Goal: Information Seeking & Learning: Learn about a topic

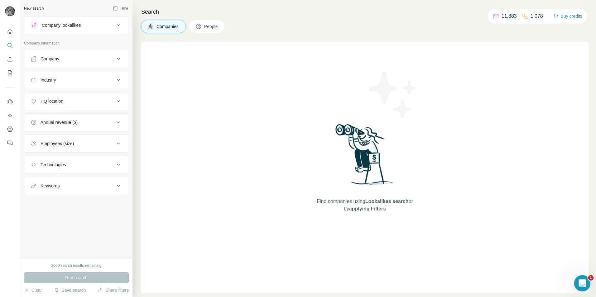
click at [584, 284] on icon "Open Intercom Messenger" at bounding box center [581, 283] width 10 height 10
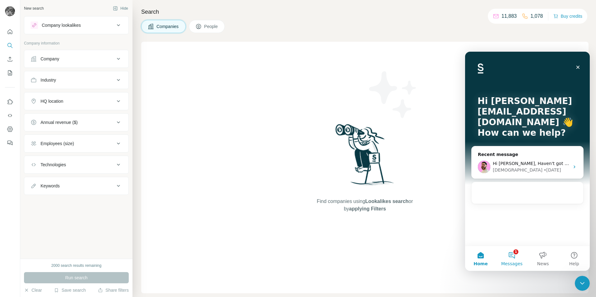
click at [512, 258] on button "1 Messages" at bounding box center [511, 258] width 31 height 25
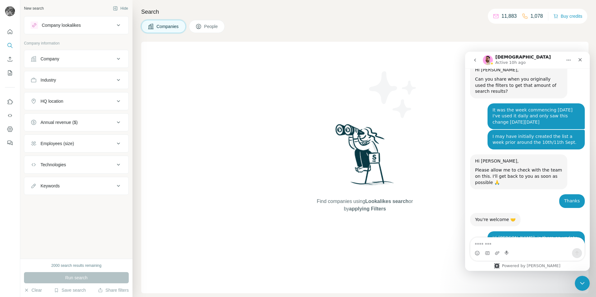
scroll to position [1655, 0]
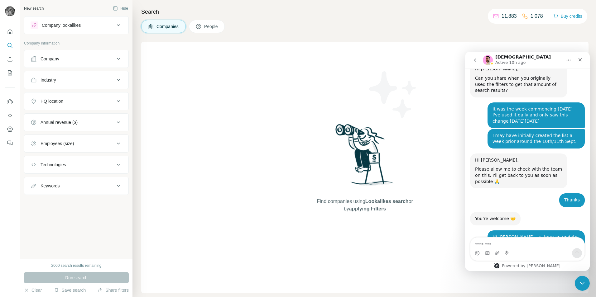
click at [485, 244] on textarea "Message…" at bounding box center [527, 243] width 114 height 11
click at [62, 289] on button "Save search" at bounding box center [70, 290] width 32 height 6
click at [93, 282] on div "View my saved searches" at bounding box center [88, 279] width 66 height 12
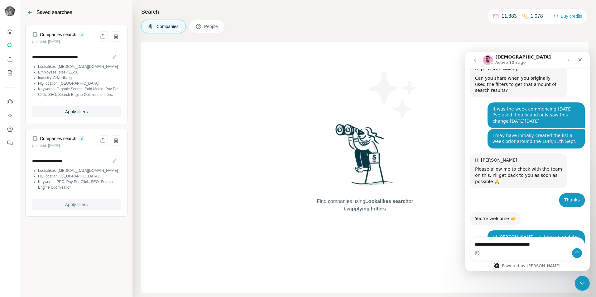
click at [69, 208] on span "Apply filters" at bounding box center [76, 205] width 22 height 6
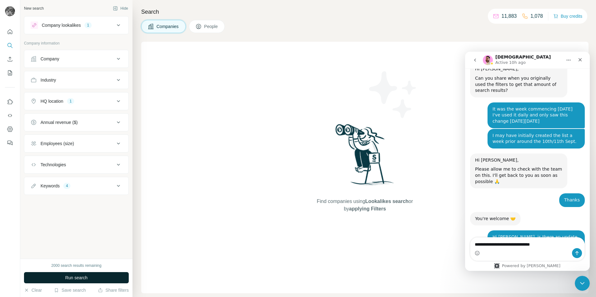
click at [77, 280] on span "Run search" at bounding box center [76, 278] width 22 height 6
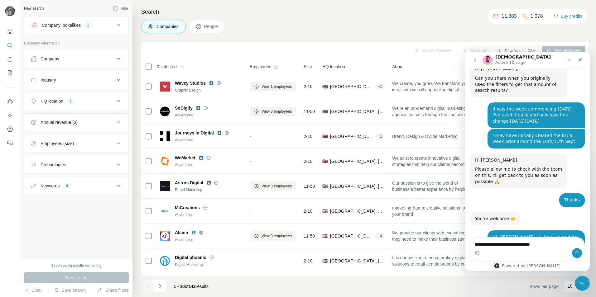
click at [117, 104] on icon at bounding box center [118, 101] width 7 height 7
click at [107, 142] on div "Employees (size)" at bounding box center [73, 144] width 84 height 6
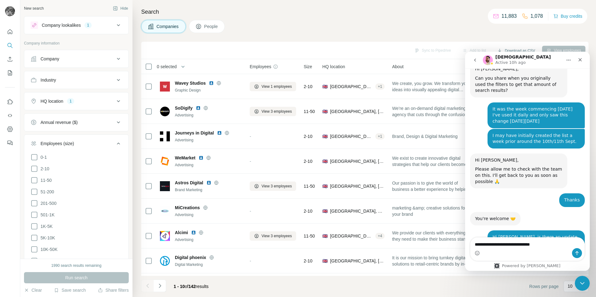
click at [107, 142] on div "Employees (size)" at bounding box center [73, 144] width 84 height 6
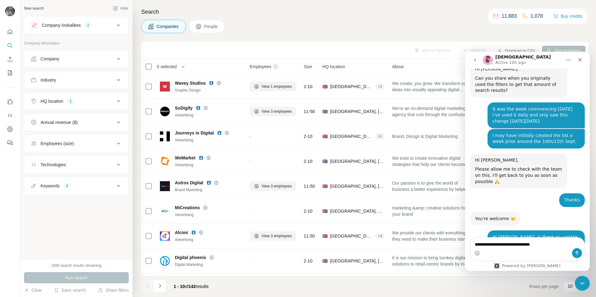
click at [110, 164] on div "Technologies" at bounding box center [73, 165] width 84 height 6
click at [91, 188] on div "Keywords 4" at bounding box center [73, 186] width 84 height 6
click at [80, 186] on div "Keywords 4" at bounding box center [73, 186] width 84 height 6
click at [112, 77] on div "Industry" at bounding box center [73, 80] width 84 height 6
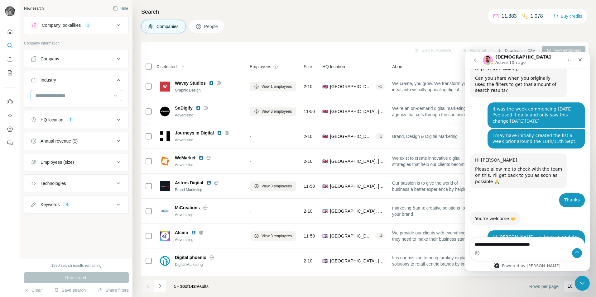
click at [114, 94] on icon at bounding box center [115, 96] width 6 height 6
click at [117, 58] on icon at bounding box center [118, 58] width 7 height 7
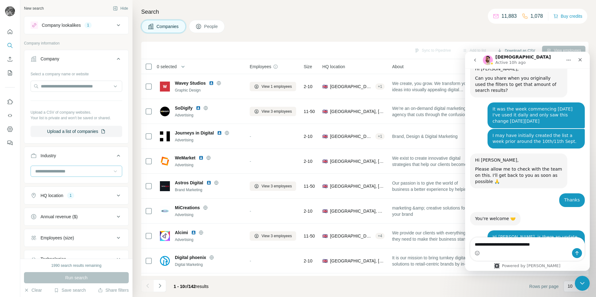
click at [117, 58] on icon at bounding box center [118, 58] width 7 height 7
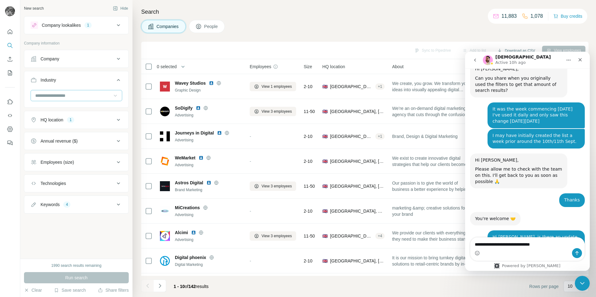
click at [112, 80] on div "Industry" at bounding box center [73, 80] width 84 height 6
click at [115, 31] on button "Company lookalikes 1" at bounding box center [76, 25] width 104 height 15
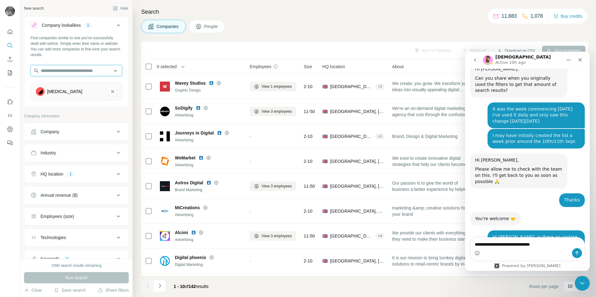
click at [75, 69] on input "text" at bounding box center [77, 70] width 92 height 11
click at [81, 55] on div "Find companies similar to one you've successfully dealt with before. Simply ent…" at bounding box center [77, 46] width 92 height 22
click at [544, 245] on textarea "**********" at bounding box center [527, 243] width 114 height 11
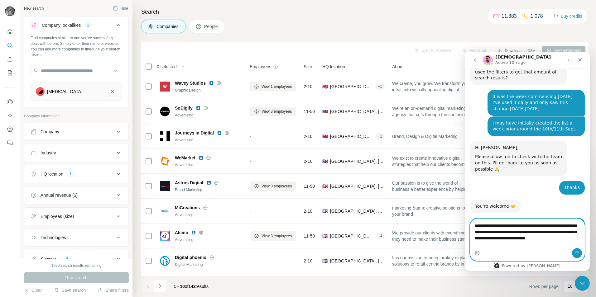
scroll to position [1673, 0]
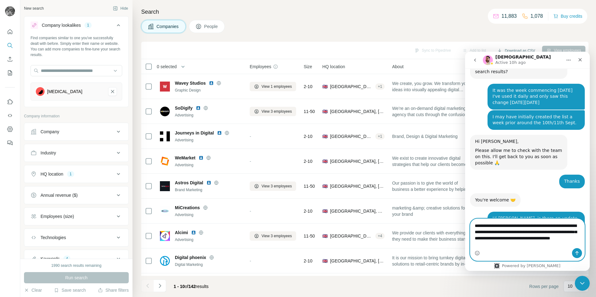
type textarea "**********"
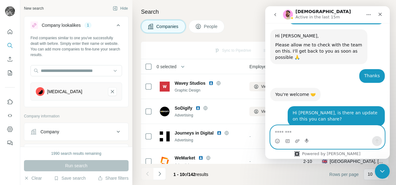
scroll to position [1772, 0]
